Goal: Check status: Check status

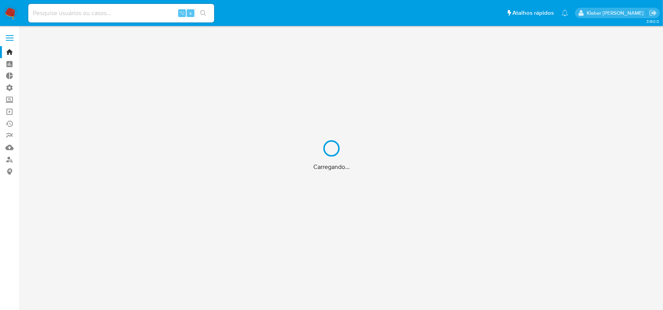
click at [78, 13] on div "Carregando..." at bounding box center [331, 155] width 663 height 310
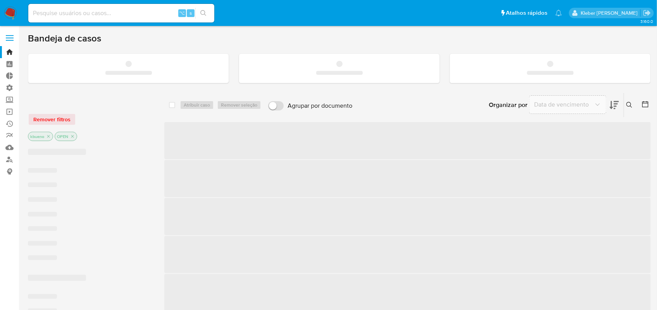
click at [79, 12] on input at bounding box center [121, 13] width 186 height 10
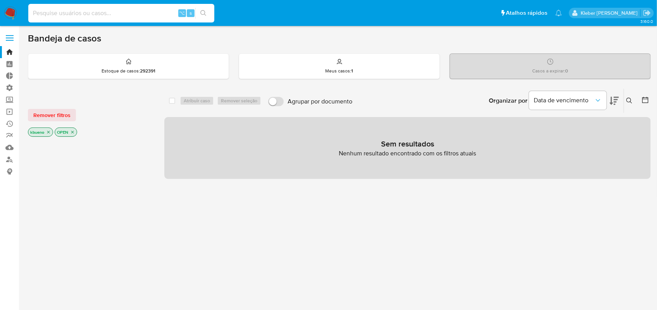
paste input "[EMAIL_ADDRESS][DOMAIN_NAME]"
type input "[EMAIL_ADDRESS][DOMAIN_NAME]"
paste input "535622645"
type input "535622645"
click at [205, 10] on icon "search-icon" at bounding box center [203, 13] width 6 height 6
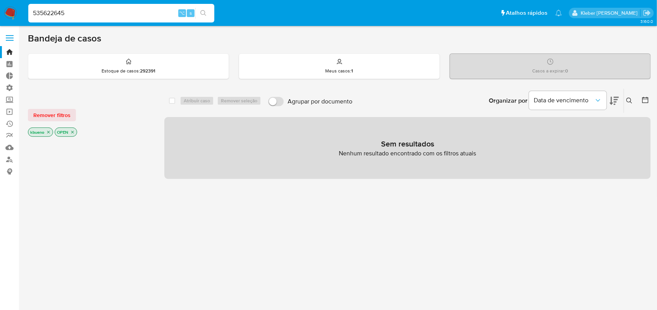
click at [87, 14] on input "535622645" at bounding box center [121, 13] width 186 height 10
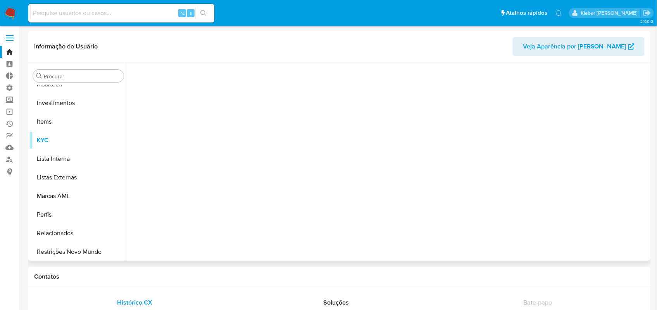
scroll to position [364, 0]
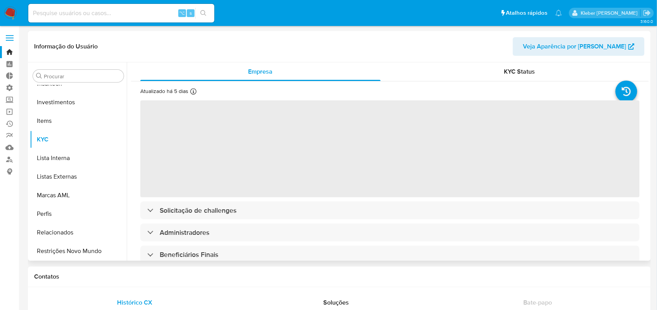
select select "10"
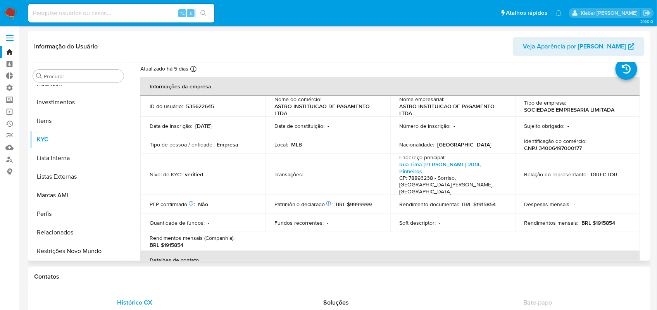
scroll to position [0, 0]
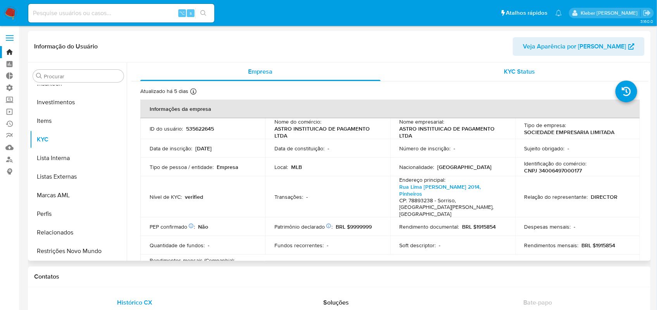
click at [520, 71] on span "KYC Status" at bounding box center [519, 71] width 31 height 9
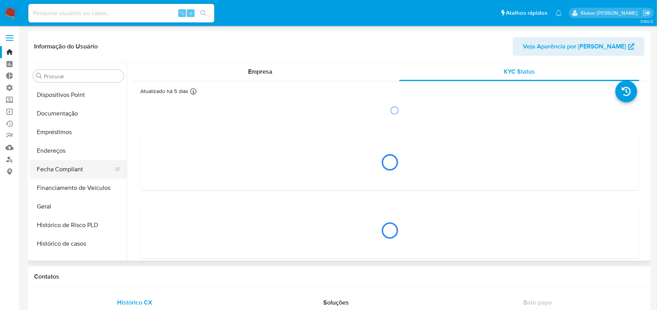
scroll to position [157, 0]
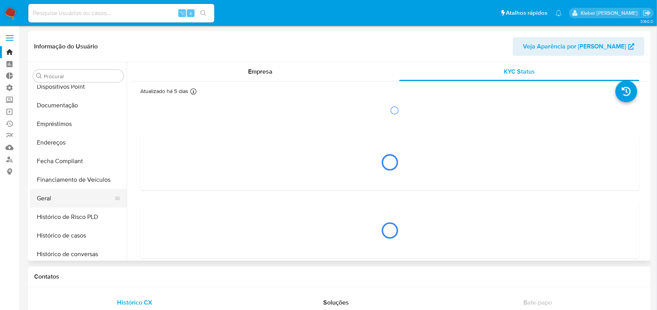
click at [61, 200] on button "Geral" at bounding box center [75, 198] width 91 height 19
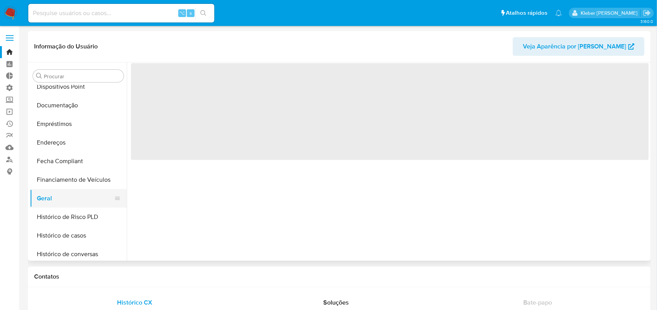
click at [50, 198] on button "Geral" at bounding box center [75, 198] width 91 height 19
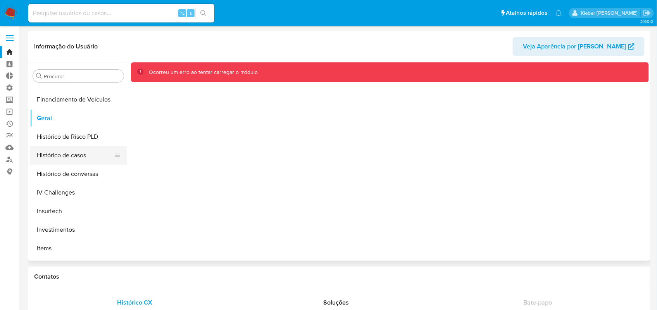
scroll to position [236, 0]
click at [46, 120] on button "Geral" at bounding box center [75, 118] width 91 height 19
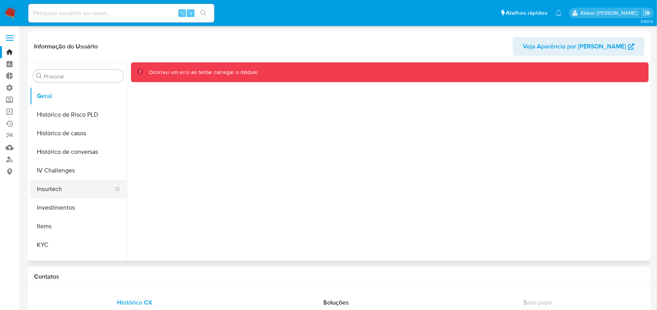
scroll to position [248, 0]
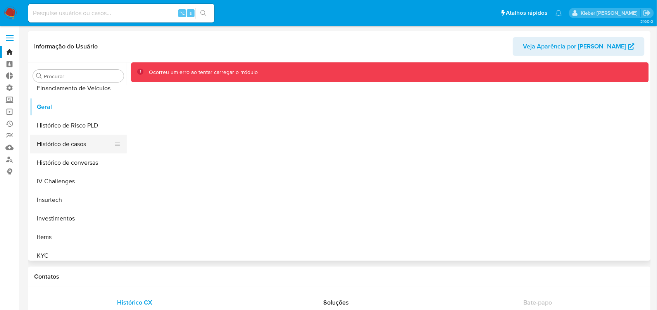
click at [76, 142] on button "Histórico de casos" at bounding box center [75, 144] width 91 height 19
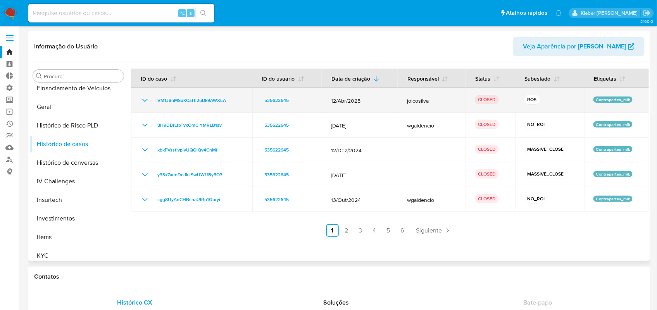
click at [144, 100] on icon "Mostrar/Ocultar" at bounding box center [144, 100] width 9 height 9
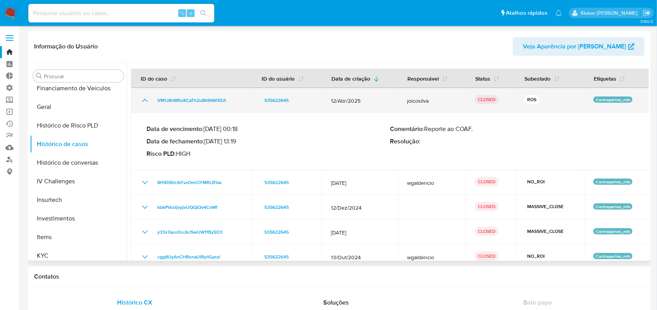
click at [144, 100] on icon "Mostrar/Ocultar" at bounding box center [144, 100] width 5 height 3
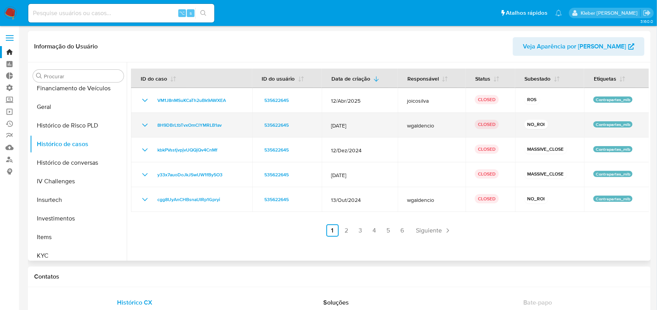
click at [145, 126] on icon "Mostrar/Ocultar" at bounding box center [144, 125] width 5 height 3
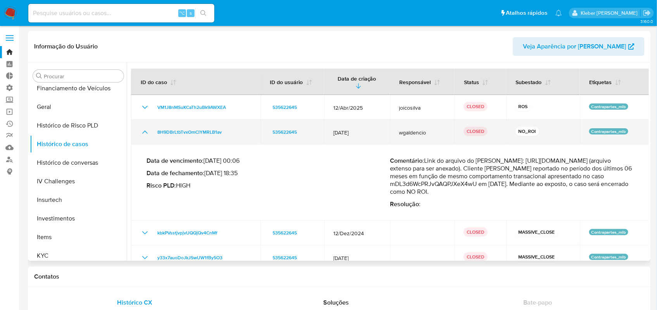
click at [143, 129] on icon "Mostrar/Ocultar" at bounding box center [144, 131] width 9 height 9
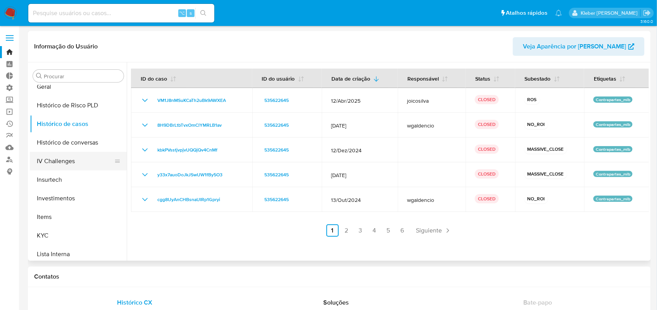
scroll to position [151, 0]
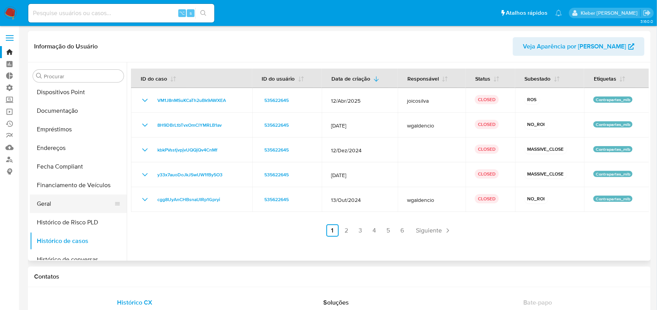
click at [53, 203] on button "Geral" at bounding box center [75, 204] width 91 height 19
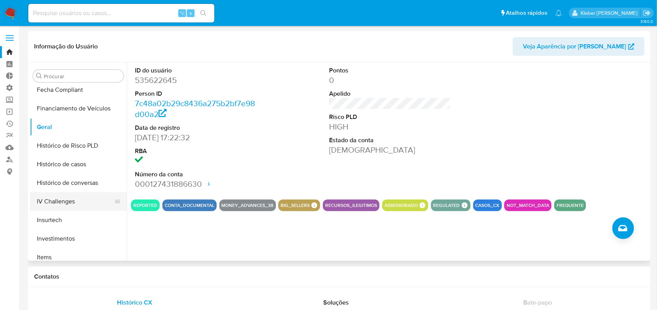
scroll to position [231, 0]
